Goal: Task Accomplishment & Management: Manage account settings

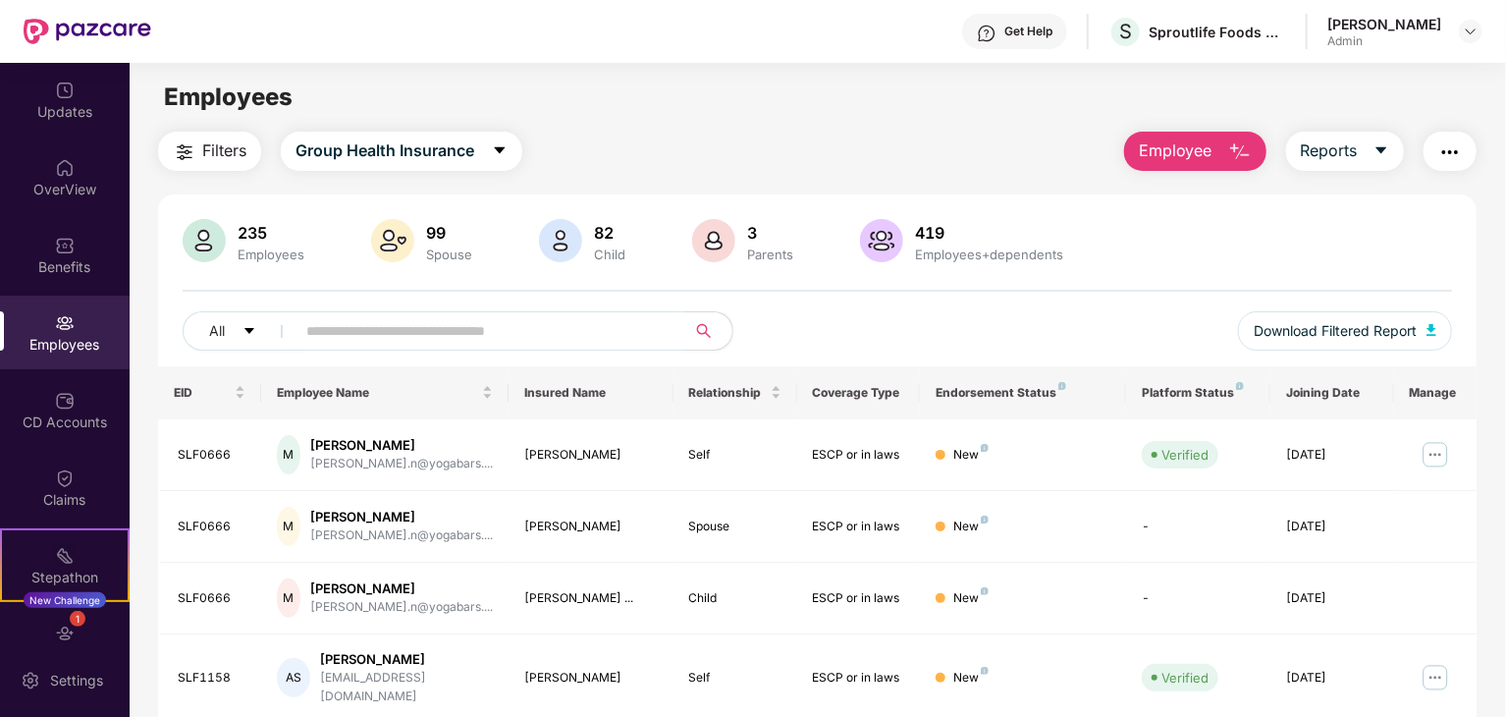
click at [403, 337] on input "text" at bounding box center [482, 330] width 353 height 29
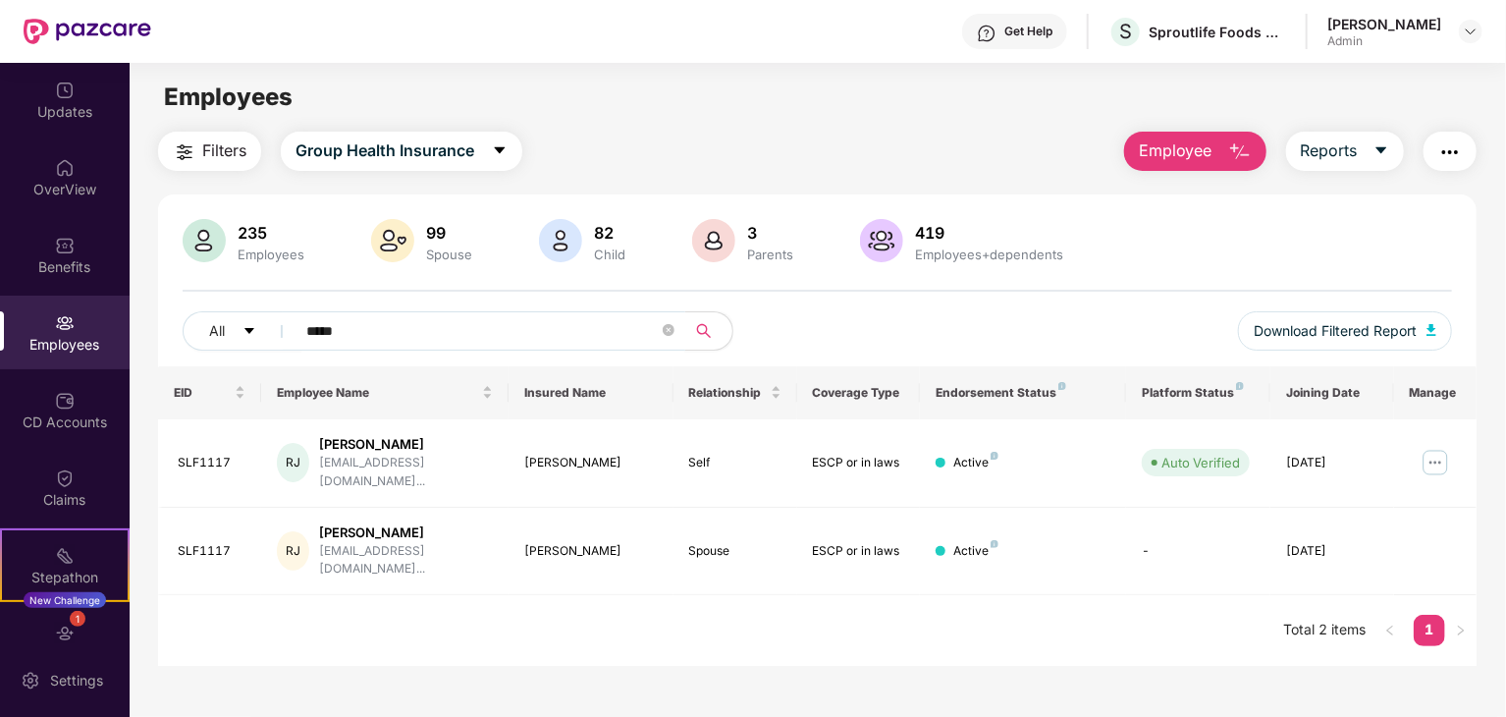
type input "*****"
click at [1430, 453] on img at bounding box center [1435, 462] width 31 height 31
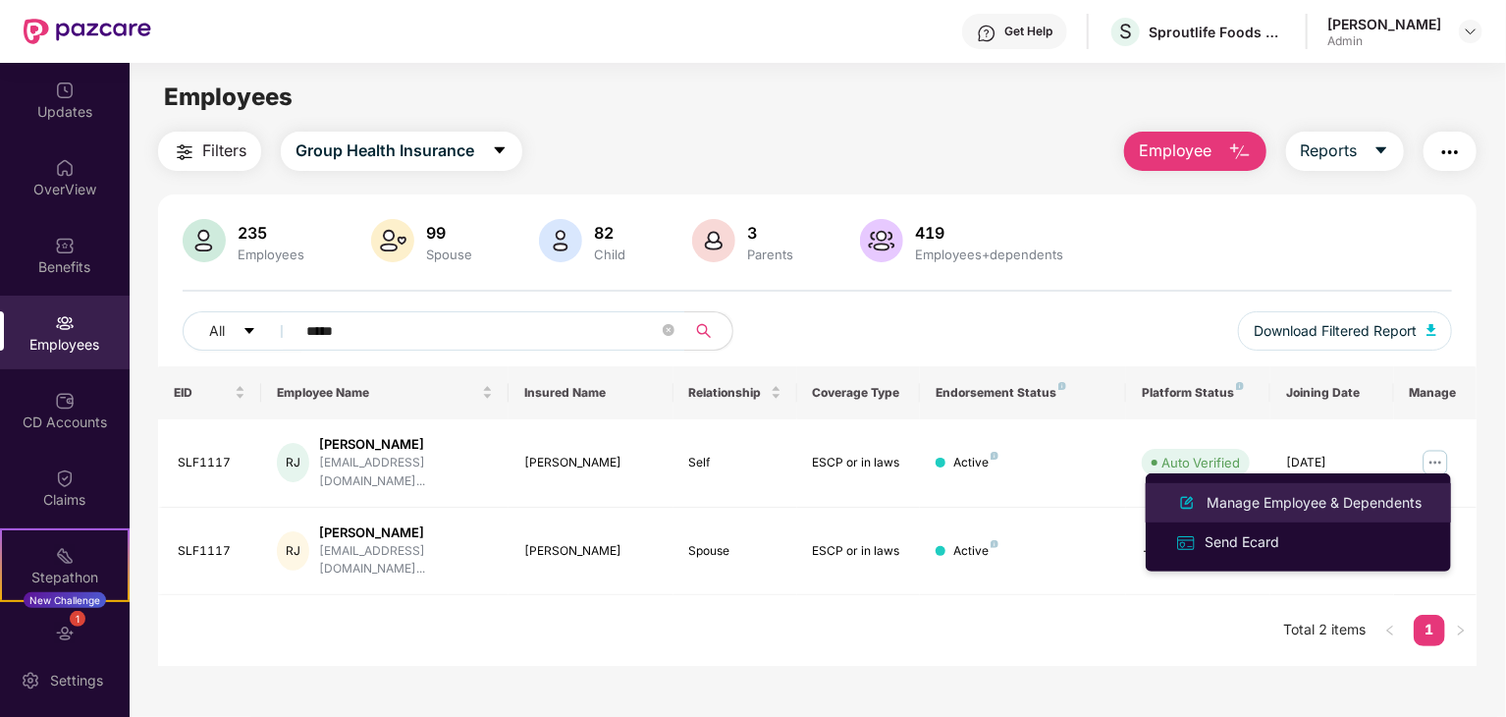
click at [1240, 504] on div "Manage Employee & Dependents" at bounding box center [1314, 503] width 223 height 22
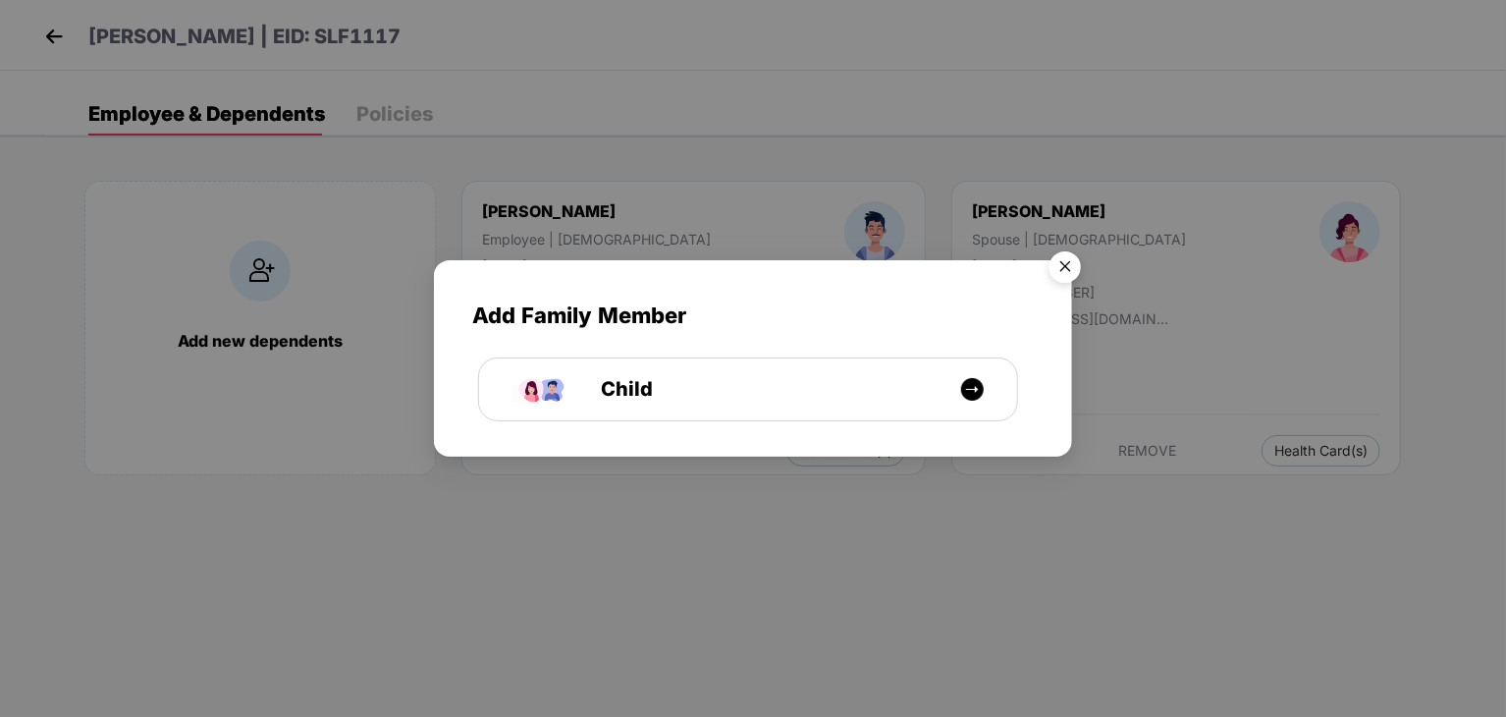
click at [1065, 262] on img "Close" at bounding box center [1065, 270] width 55 height 55
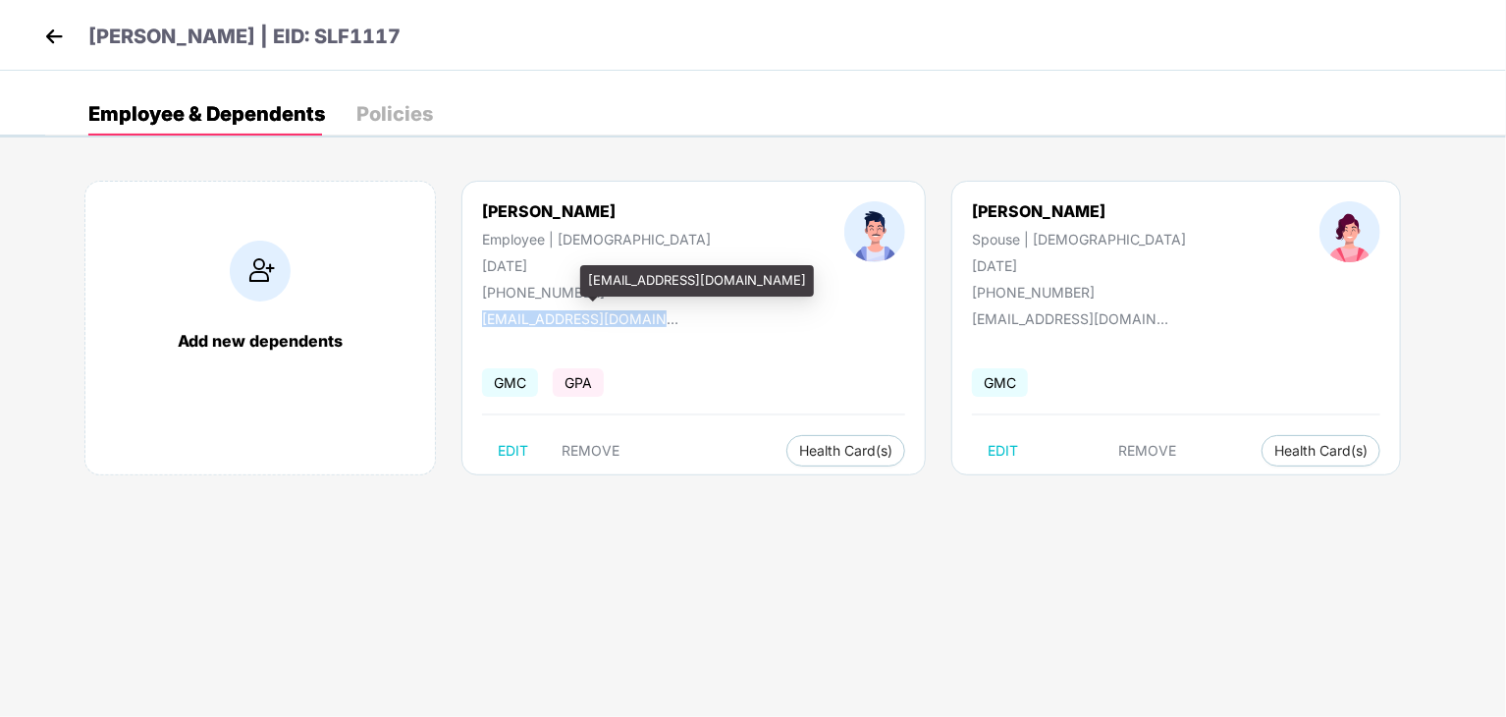
drag, startPoint x: 483, startPoint y: 318, endPoint x: 658, endPoint y: 316, distance: 174.8
click at [658, 316] on div "[EMAIL_ADDRESS][DOMAIN_NAME]" at bounding box center [580, 318] width 196 height 17
copy div "[EMAIL_ADDRESS][DOMAIN_NAME]"
click at [54, 40] on img at bounding box center [53, 36] width 29 height 29
